Goal: Find contact information: Find contact information

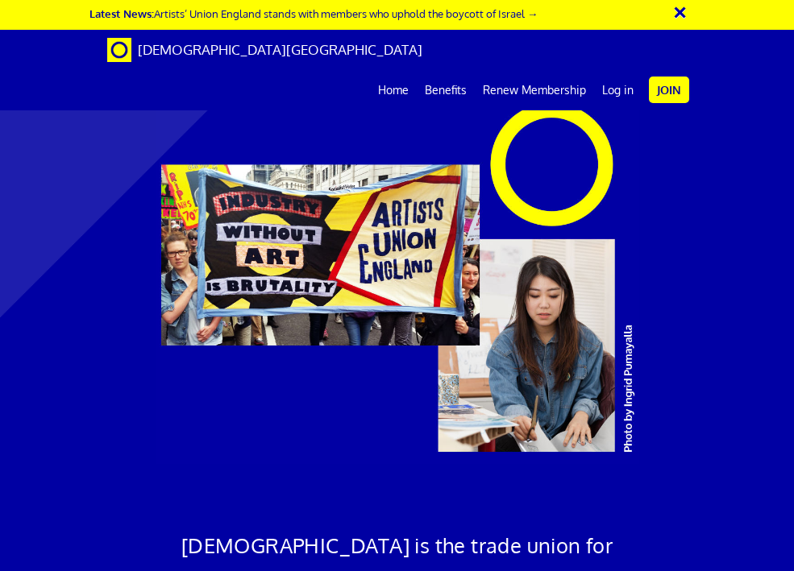
scroll to position [1335, 0]
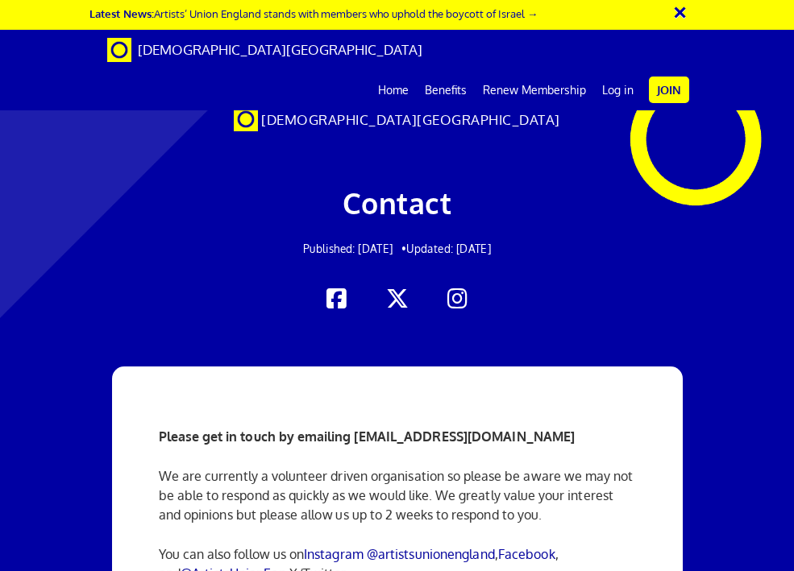
scroll to position [229, 0]
drag, startPoint x: 557, startPoint y: 208, endPoint x: 356, endPoint y: 212, distance: 200.7
click at [356, 427] on p "Please get in touch by emailing [EMAIL_ADDRESS][DOMAIN_NAME]" at bounding box center [397, 436] width 477 height 19
copy strong "[EMAIL_ADDRESS][DOMAIN_NAME]"
